Goal: Transaction & Acquisition: Purchase product/service

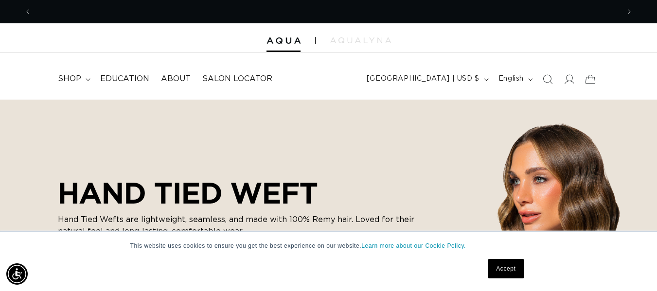
scroll to position [0, 588]
drag, startPoint x: 67, startPoint y: 76, endPoint x: 67, endPoint y: 82, distance: 6.3
click at [67, 76] on span "shop" at bounding box center [69, 79] width 23 height 10
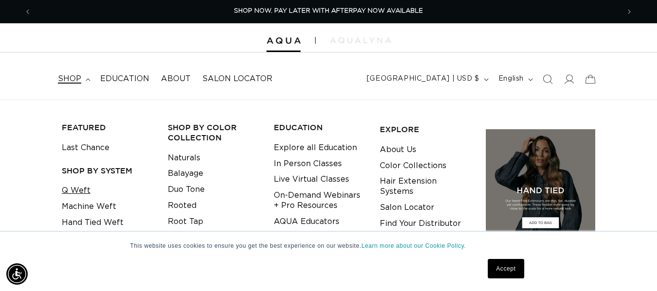
click at [77, 190] on link "Q Weft" at bounding box center [76, 191] width 29 height 16
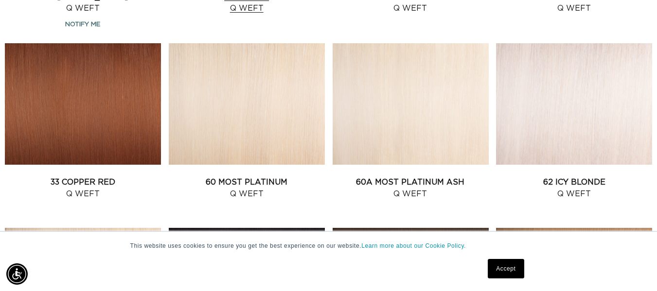
scroll to position [924, 0]
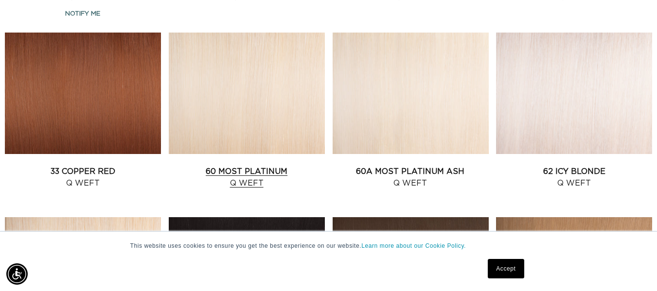
click at [245, 166] on link "60 Most Platinum Q Weft" at bounding box center [247, 177] width 156 height 23
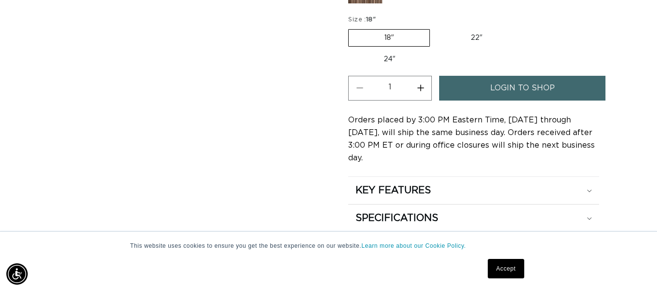
scroll to position [486, 0]
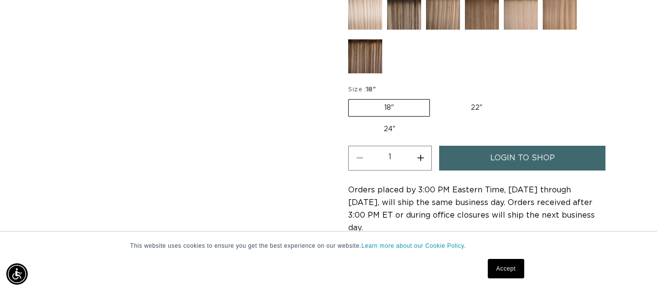
click at [392, 126] on label "24" Variant sold out or unavailable" at bounding box center [389, 129] width 83 height 17
click at [523, 98] on input "24" Variant sold out or unavailable" at bounding box center [523, 97] width 0 height 0
radio input "true"
click at [477, 108] on label "22" Variant sold out or unavailable" at bounding box center [475, 107] width 83 height 17
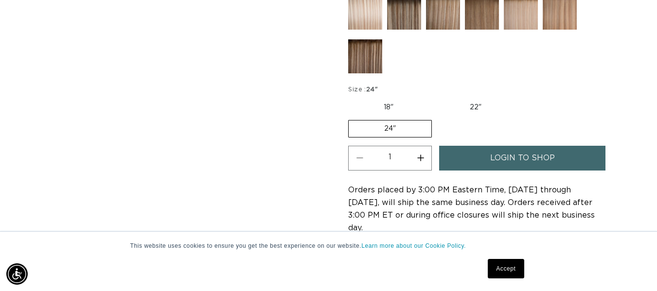
click at [434, 98] on input "22" Variant sold out or unavailable" at bounding box center [434, 97] width 0 height 0
radio input "true"
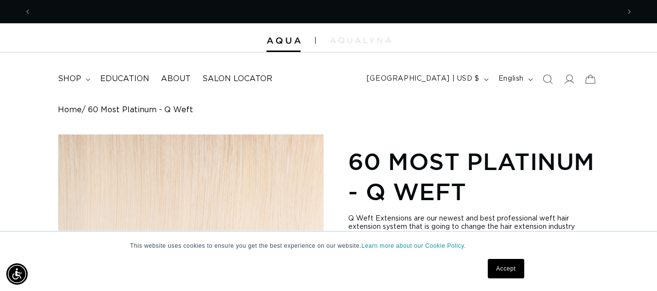
scroll to position [0, 0]
